Goal: Communication & Community: Answer question/provide support

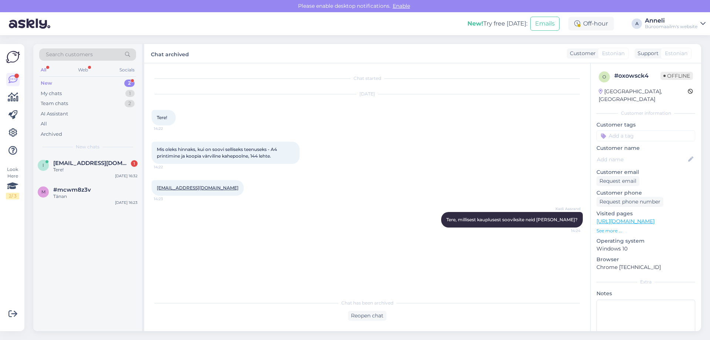
click at [391, 149] on div "Mis oleks hinnaks, kui on soovi selliseks teenuseks - A4 printimine ja koopia v…" at bounding box center [367, 152] width 431 height 38
click at [78, 162] on span "[EMAIL_ADDRESS][DOMAIN_NAME]" at bounding box center [91, 163] width 77 height 7
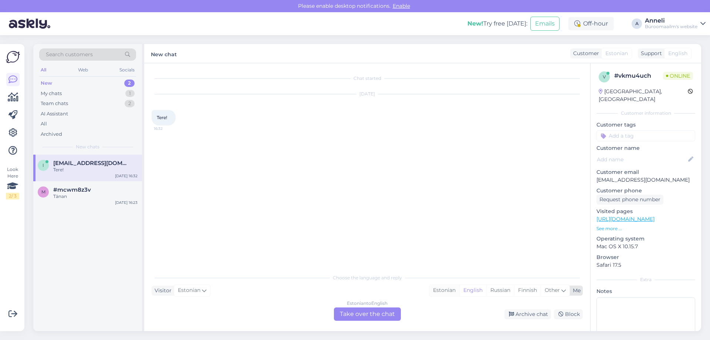
click at [445, 291] on div "Estonian" at bounding box center [444, 290] width 30 height 11
click at [362, 312] on div "Estonian to Estonian Take over the chat" at bounding box center [367, 313] width 67 height 13
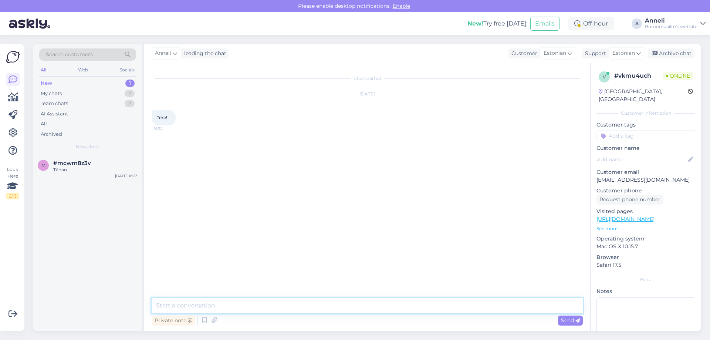
click at [278, 303] on textarea at bounding box center [367, 306] width 431 height 16
type textarea "Tere!"
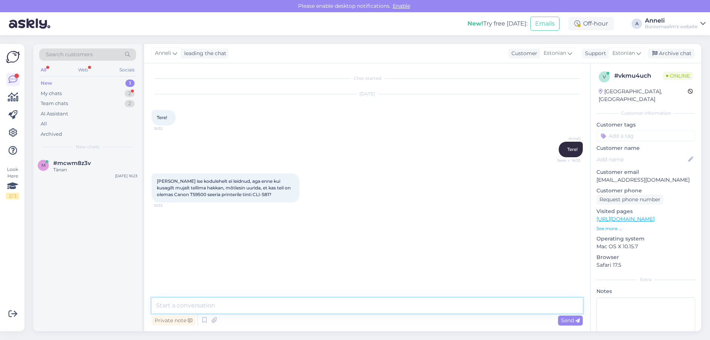
click at [268, 303] on textarea at bounding box center [367, 306] width 431 height 16
type textarea "kas võ"
drag, startPoint x: 171, startPoint y: 305, endPoint x: 137, endPoint y: 304, distance: 33.7
click at [137, 304] on div "Search customers All Web Socials New 1 My chats 2 Team chats 2 AI Assistant All…" at bounding box center [367, 187] width 668 height 287
drag, startPoint x: 237, startPoint y: 193, endPoint x: 221, endPoint y: 193, distance: 15.9
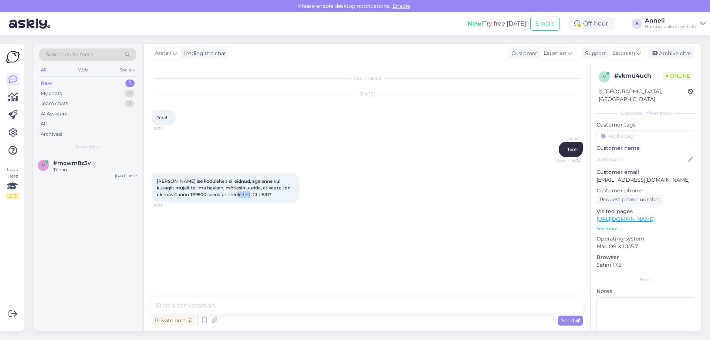
click at [221, 193] on span "[PERSON_NAME] ise kodulehelt ei leidnud, aga enne kui kusagilt mujalt tellima h…" at bounding box center [224, 187] width 135 height 19
copy span "CLI-581"
click at [198, 304] on textarea at bounding box center [367, 306] width 431 height 16
paste textarea "[URL][DOMAIN_NAME]"
type textarea "[URL][DOMAIN_NAME]"
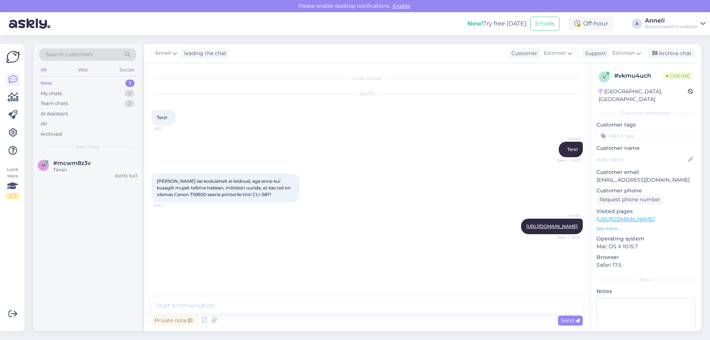
click at [375, 184] on div "[PERSON_NAME] ise kodulehelt ei leidnud, aga enne kui kusagilt mujalt tellima h…" at bounding box center [367, 187] width 431 height 45
click at [263, 308] on textarea at bounding box center [367, 306] width 431 height 16
click at [217, 304] on textarea at bounding box center [367, 306] width 431 height 16
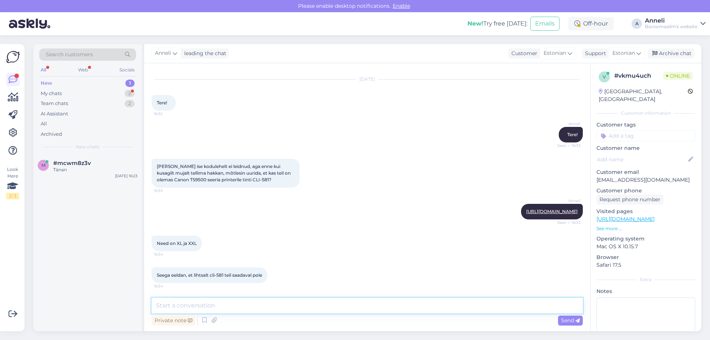
click at [272, 299] on textarea at bounding box center [367, 306] width 431 height 16
drag, startPoint x: 173, startPoint y: 178, endPoint x: 155, endPoint y: 179, distance: 17.8
click at [155, 179] on div "[PERSON_NAME] ise kodulehelt ei leidnud, aga enne kui kusagilt mujalt tellima h…" at bounding box center [226, 173] width 148 height 29
copy span "TS9500"
click at [257, 306] on textarea at bounding box center [367, 306] width 431 height 16
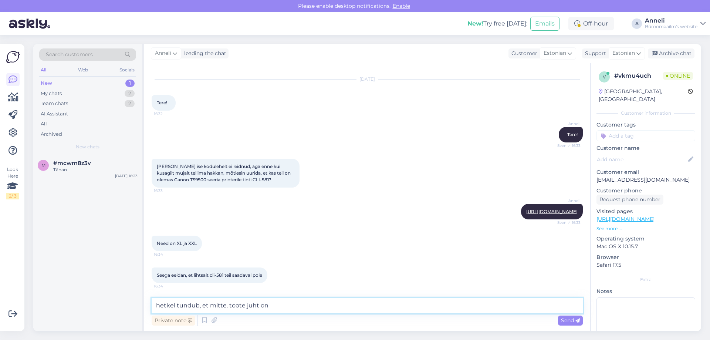
click at [228, 306] on textarea "hetkel tundub, et mitte. toote juht on" at bounding box center [367, 306] width 431 height 16
click at [245, 304] on textarea "hetkel tundub, et mitte. Toote juht on" at bounding box center [367, 306] width 431 height 16
click at [289, 308] on textarea "hetkel tundub, et mitte. Tootejuht on" at bounding box center [367, 306] width 431 height 16
click at [486, 305] on textarea "hetkel tundub, et mitte. Tootejuht on tänaseks juba läinud. Kui soovite võin ho…" at bounding box center [367, 306] width 431 height 16
click at [501, 307] on textarea "hetkel tundub, et mitte. Tootejuht on tänaseks juba läinud. Kui soovite võin ho…" at bounding box center [367, 306] width 431 height 16
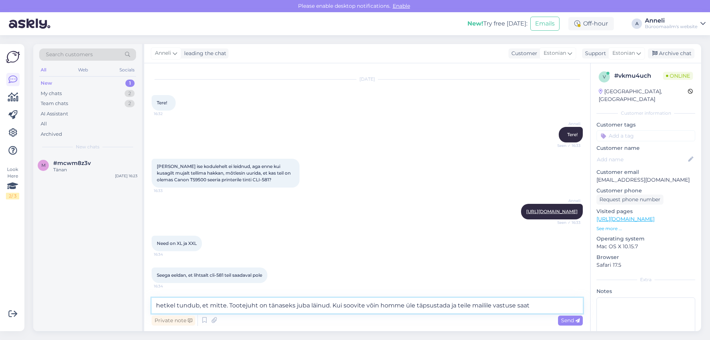
type textarea "hetkel tundub, et mitte. Tootejuht on tänaseks juba läinud. Kui soovite võin ho…"
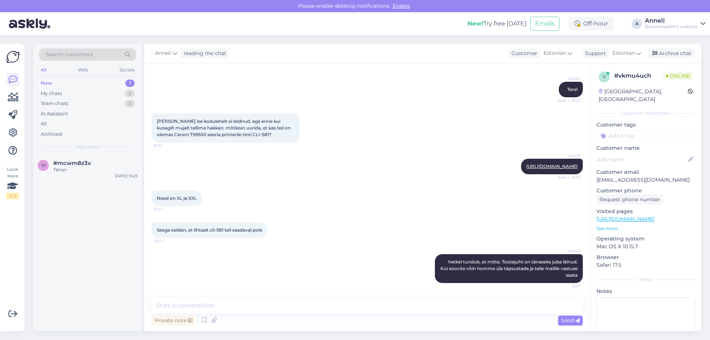
click at [341, 244] on div "Seega eeldan, et lihtsalt cli-581 teil saadaval pole 16:34" at bounding box center [367, 230] width 431 height 32
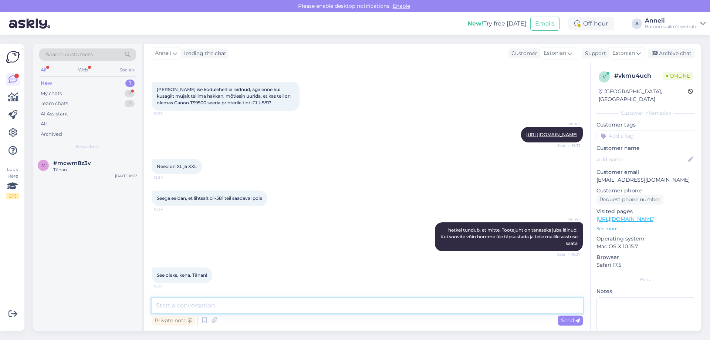
click at [229, 304] on textarea at bounding box center [367, 306] width 431 height 16
type textarea "palun jätke oma e-mail"
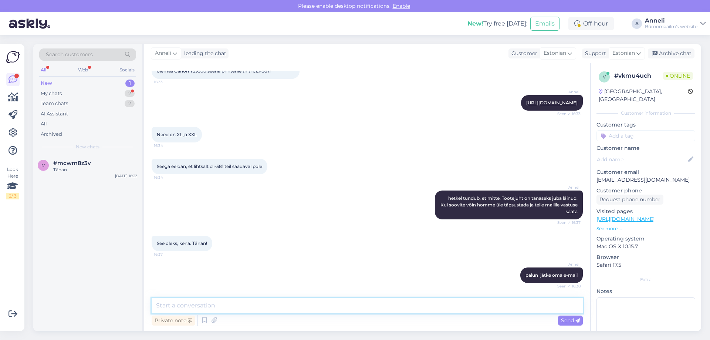
scroll to position [155, 0]
